Goal: Information Seeking & Learning: Understand process/instructions

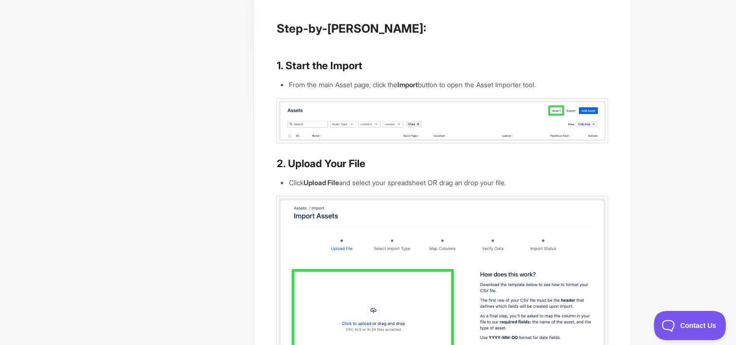
scroll to position [146, 0]
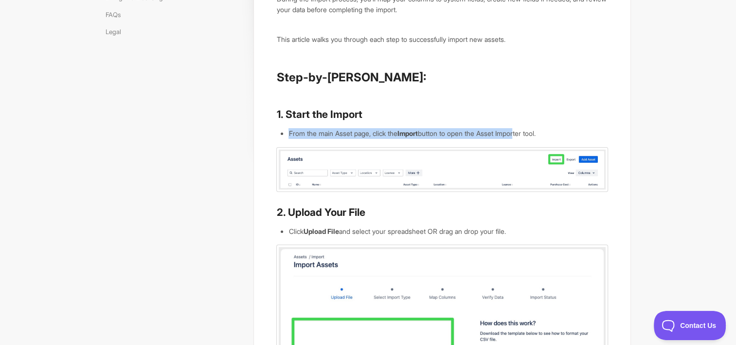
drag, startPoint x: 289, startPoint y: 133, endPoint x: 527, endPoint y: 131, distance: 238.4
click at [527, 131] on li "From the main Asset page, click the Import button to open the Asset Importer to…" at bounding box center [448, 133] width 319 height 11
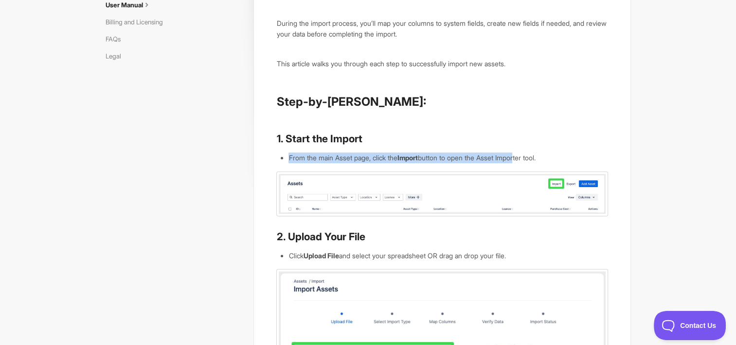
scroll to position [0, 0]
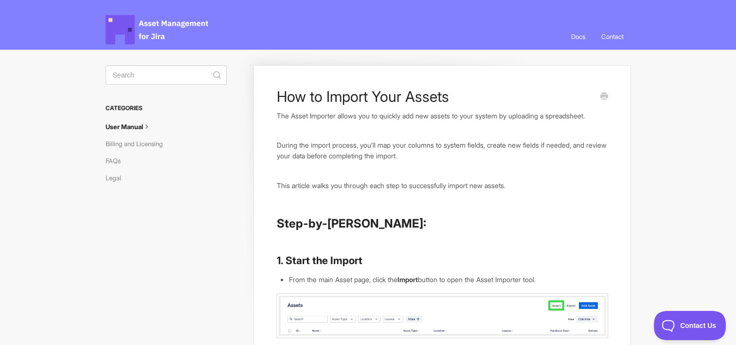
click at [328, 115] on p "The Asset Importer allows you to quickly add new assets to your system by uploa…" at bounding box center [441, 115] width 331 height 11
drag, startPoint x: 328, startPoint y: 115, endPoint x: 309, endPoint y: 142, distance: 33.5
click at [309, 142] on p "During the import process, you’ll map your columns to system fields, create new…" at bounding box center [441, 150] width 331 height 21
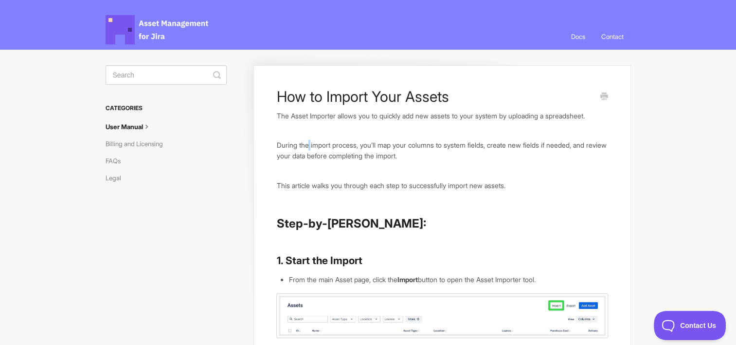
click at [309, 142] on p "During the import process, you’ll map your columns to system fields, create new…" at bounding box center [441, 150] width 331 height 21
click at [323, 113] on p "The Asset Importer allows you to quickly add new assets to your system by uploa…" at bounding box center [441, 115] width 331 height 11
click at [323, 114] on p "The Asset Importer allows you to quickly add new assets to your system by uploa…" at bounding box center [441, 115] width 331 height 11
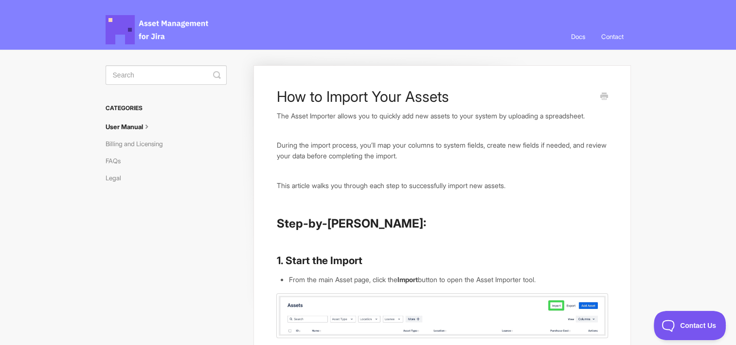
click at [578, 37] on link "Docs" at bounding box center [578, 36] width 29 height 26
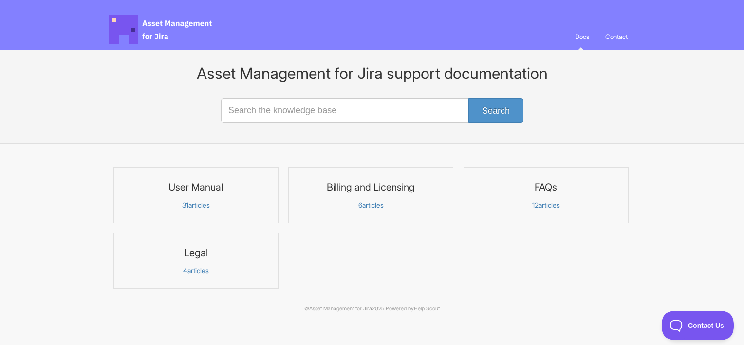
click at [198, 188] on h3 "User Manual" at bounding box center [196, 187] width 152 height 13
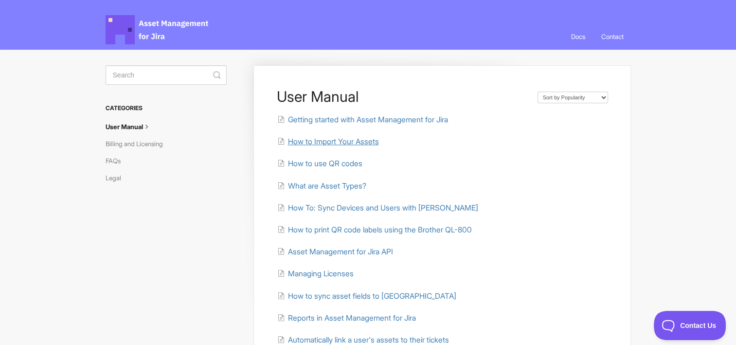
click at [360, 142] on span "How to Import Your Assets" at bounding box center [333, 141] width 91 height 9
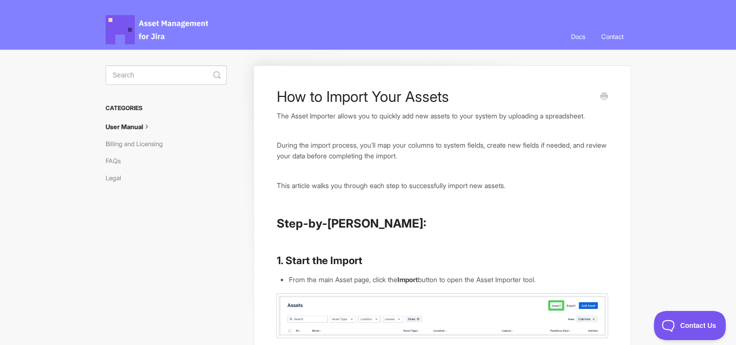
click at [148, 127] on icon at bounding box center [147, 126] width 8 height 8
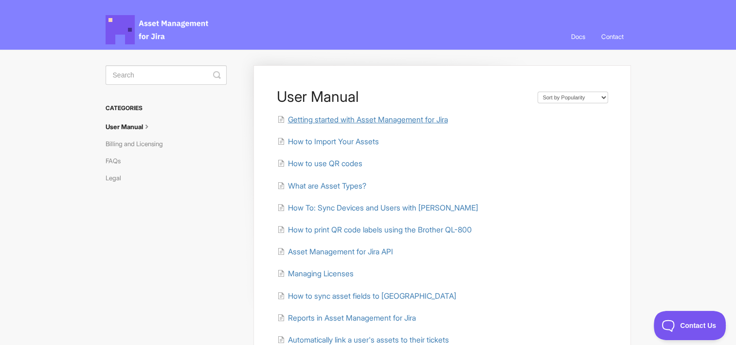
click at [384, 116] on span "Getting started with Asset Management for Jira" at bounding box center [368, 119] width 160 height 9
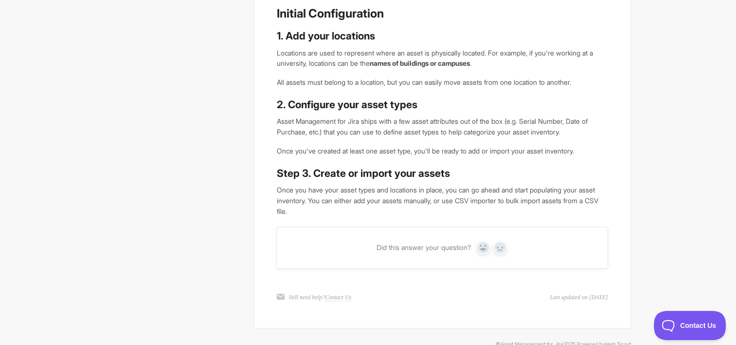
scroll to position [381, 0]
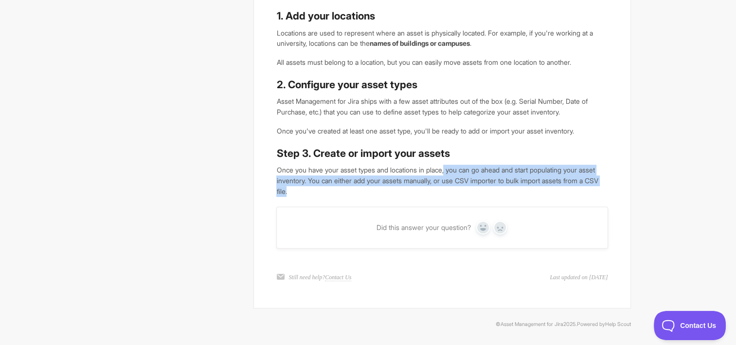
drag, startPoint x: 454, startPoint y: 173, endPoint x: 604, endPoint y: 191, distance: 151.4
click at [604, 191] on p "Once you have your asset types and locations in place, you can go ahead and sta…" at bounding box center [441, 180] width 331 height 32
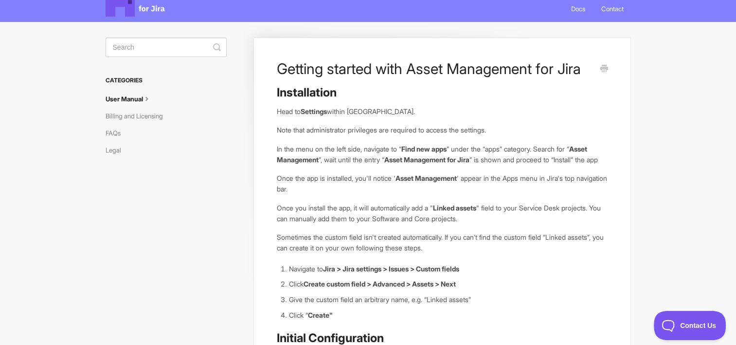
scroll to position [49, 0]
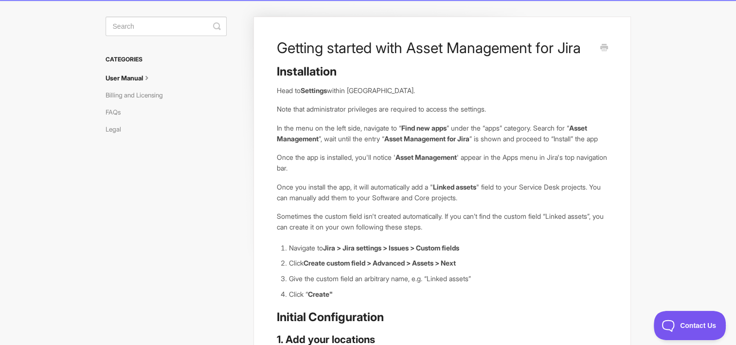
click at [323, 109] on p "Note that administrator privileges are required to access the settings." at bounding box center [441, 109] width 331 height 11
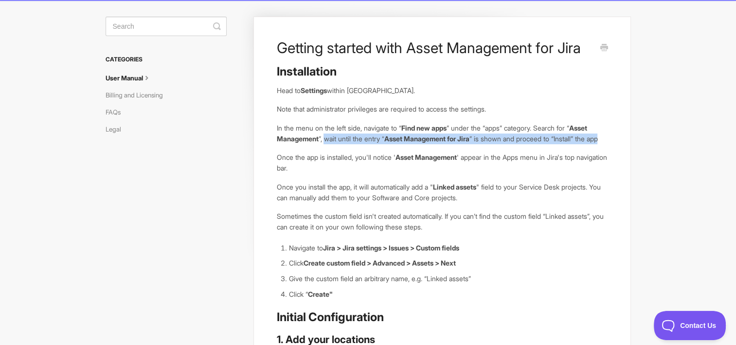
drag, startPoint x: 328, startPoint y: 140, endPoint x: 496, endPoint y: 151, distance: 168.3
click at [496, 144] on p "In the menu on the left side, navigate to “ Find new apps ” under the “apps” ca…" at bounding box center [441, 133] width 331 height 21
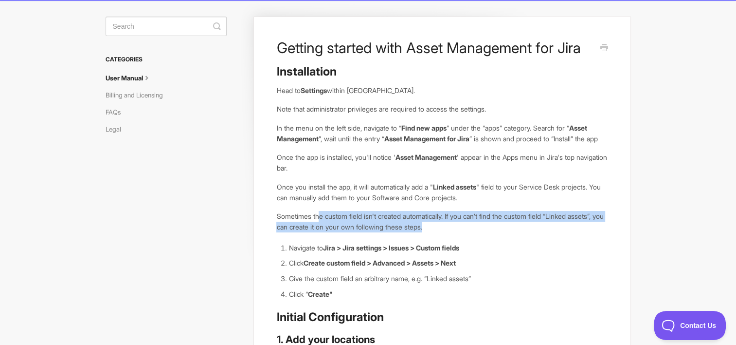
drag, startPoint x: 320, startPoint y: 228, endPoint x: 492, endPoint y: 239, distance: 172.6
click at [492, 232] on p "Sometimes the custom field isn't created automatically. If you can’t find the c…" at bounding box center [441, 221] width 331 height 21
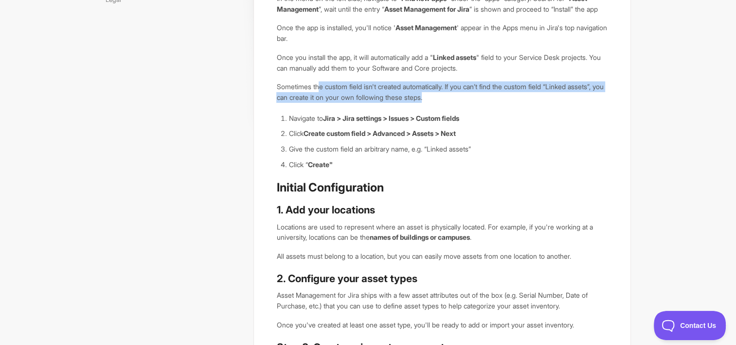
scroll to position [195, 0]
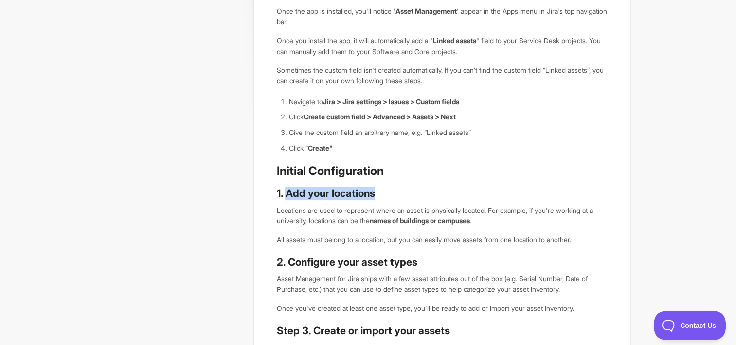
drag, startPoint x: 287, startPoint y: 204, endPoint x: 376, endPoint y: 204, distance: 89.0
click at [376, 200] on h3 "1. Add your locations" at bounding box center [441, 193] width 331 height 14
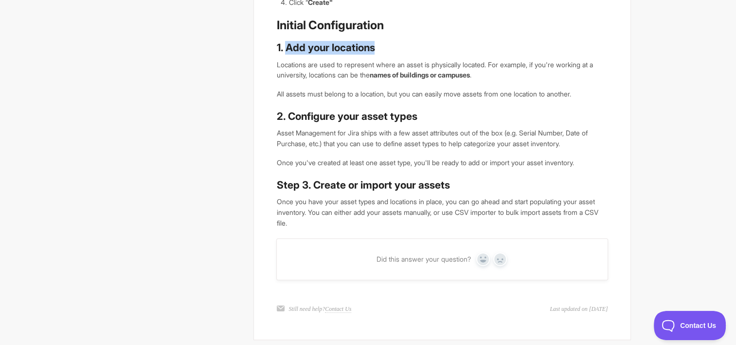
scroll to position [341, 0]
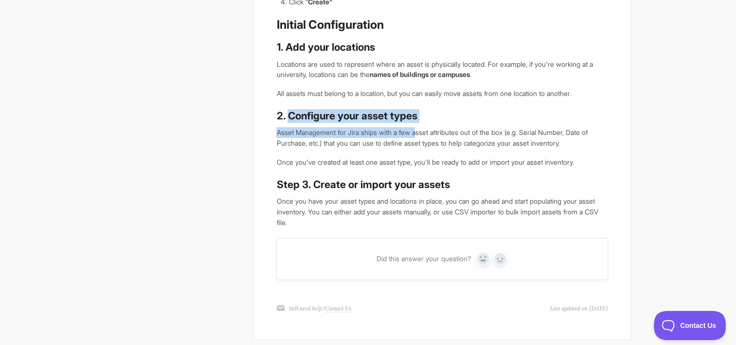
drag, startPoint x: 289, startPoint y: 123, endPoint x: 422, endPoint y: 138, distance: 134.2
click at [422, 138] on div "Installation Head to Settings within Jira. Note that administrator privileges a…" at bounding box center [441, -1] width 331 height 455
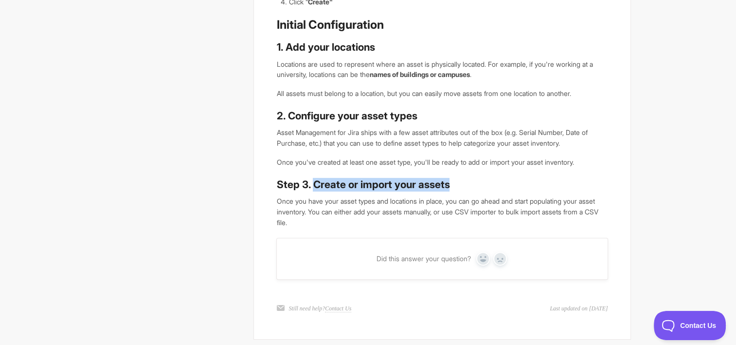
drag, startPoint x: 311, startPoint y: 200, endPoint x: 462, endPoint y: 194, distance: 150.5
click at [462, 191] on h3 "Step 3. Create or import your assets" at bounding box center [441, 185] width 331 height 14
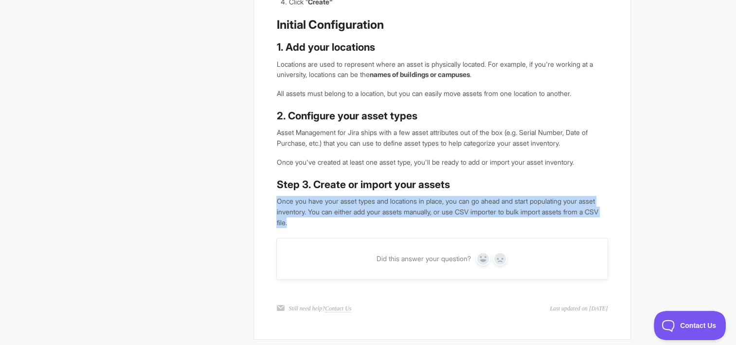
drag, startPoint x: 277, startPoint y: 211, endPoint x: 598, endPoint y: 230, distance: 321.2
click at [598, 227] on p "Once you have your asset types and locations in place, you can go ahead and sta…" at bounding box center [441, 212] width 331 height 32
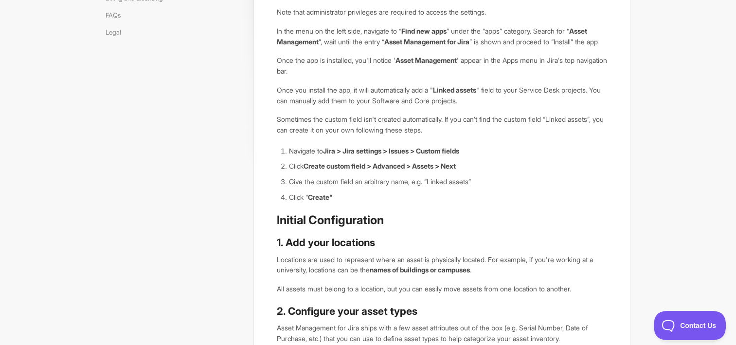
scroll to position [146, 0]
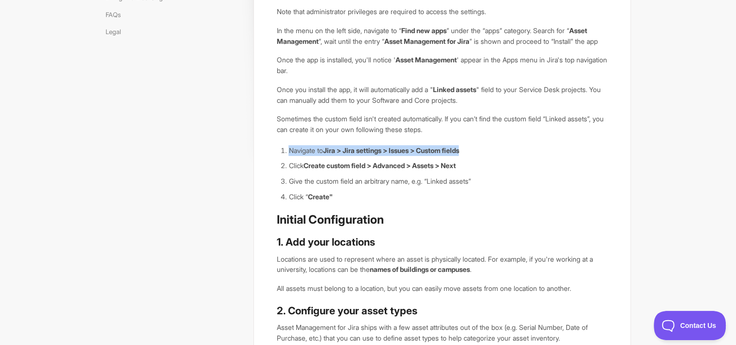
drag, startPoint x: 286, startPoint y: 160, endPoint x: 484, endPoint y: 156, distance: 198.1
click at [484, 156] on li "Navigate to Jira > Jira settings > Issues > Custom fields" at bounding box center [448, 150] width 319 height 11
click at [405, 154] on strong "Jira > Jira settings > Issues > Custom fields" at bounding box center [391, 150] width 136 height 8
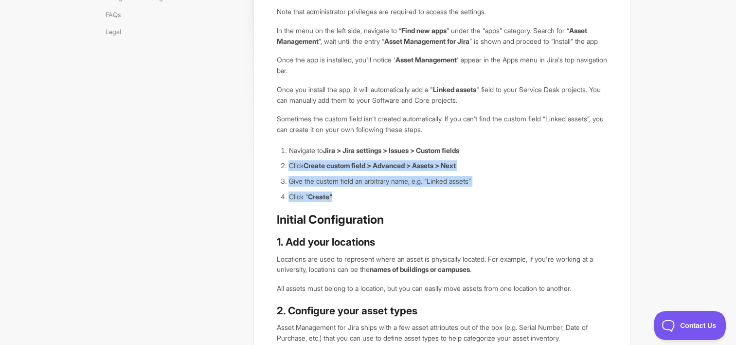
drag, startPoint x: 288, startPoint y: 174, endPoint x: 409, endPoint y: 200, distance: 124.0
click at [409, 200] on ol "Navigate to Jira > Jira settings > Issues > Custom fields Click Create custom f…" at bounding box center [448, 173] width 319 height 57
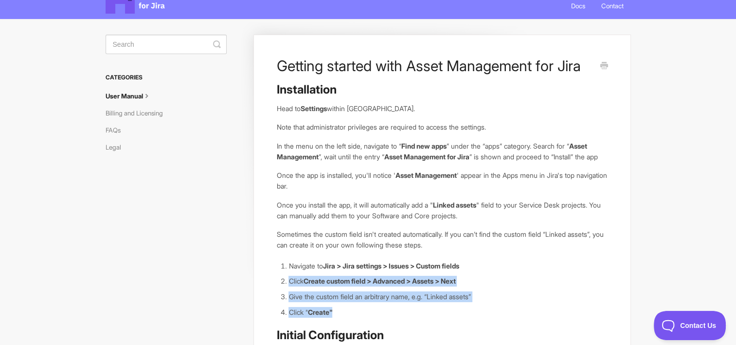
scroll to position [0, 0]
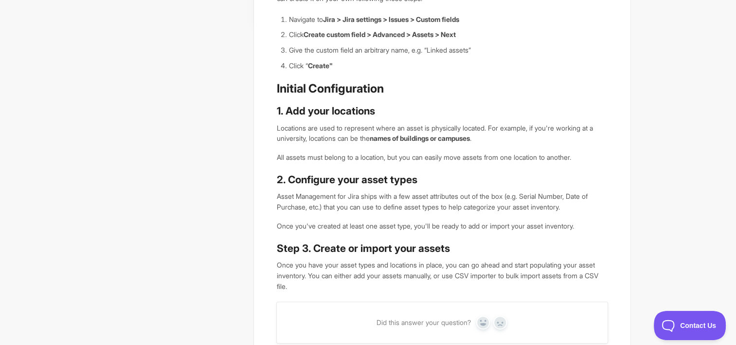
scroll to position [41, 0]
